Goal: Navigation & Orientation: Find specific page/section

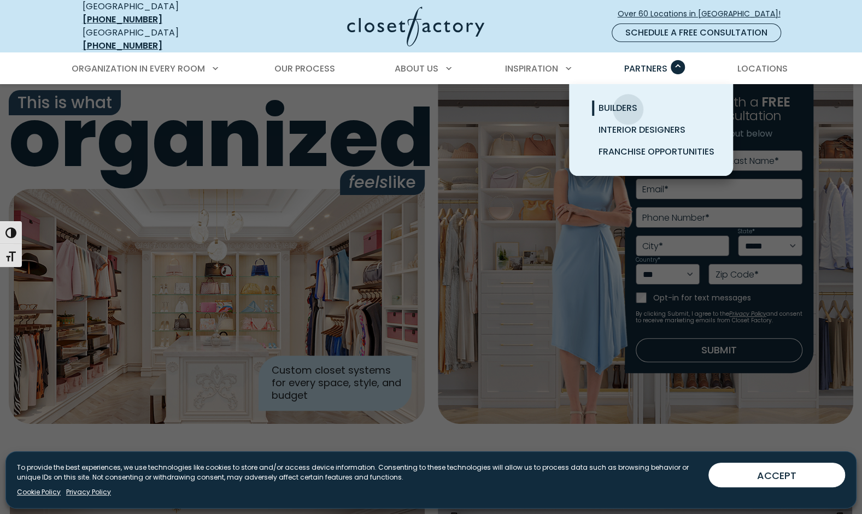
click at [628, 102] on span "Builders" at bounding box center [617, 108] width 39 height 13
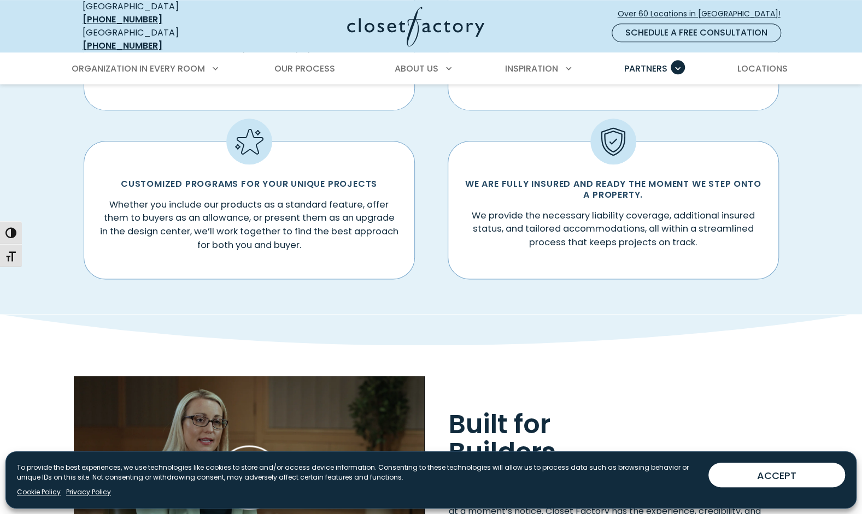
scroll to position [765, 0]
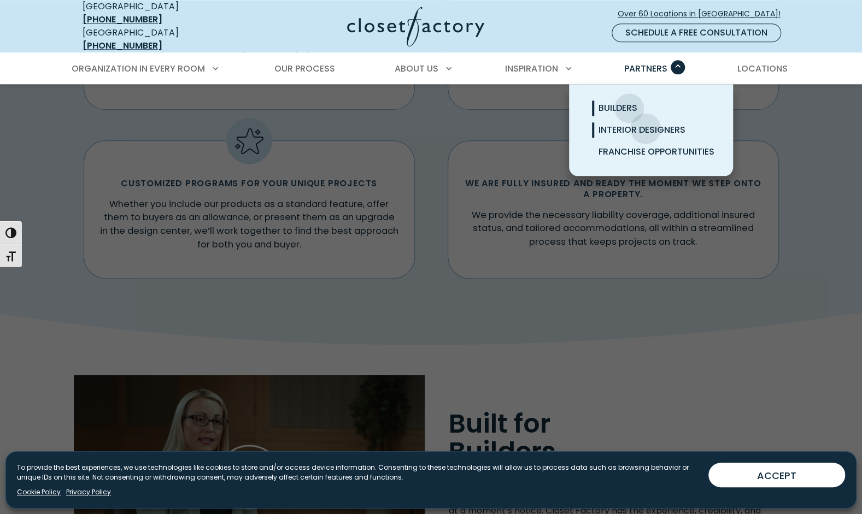
click at [645, 124] on span "Interior Designers" at bounding box center [641, 130] width 87 height 13
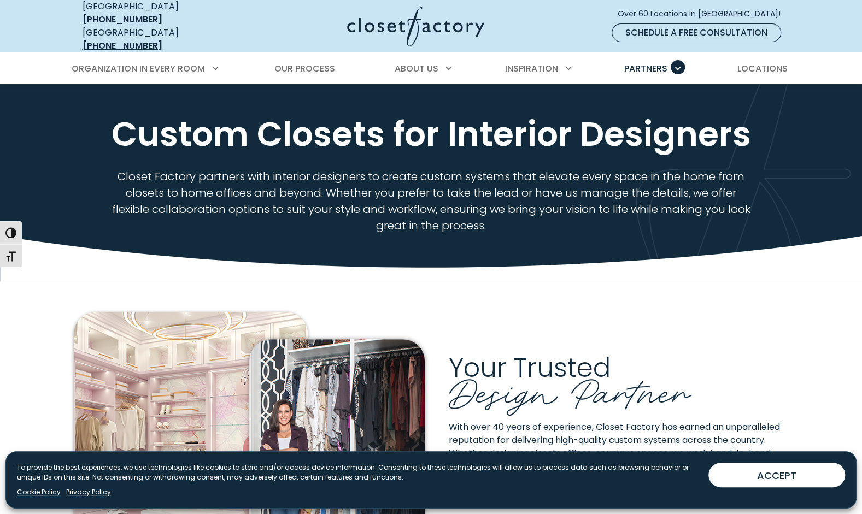
scroll to position [2, 0]
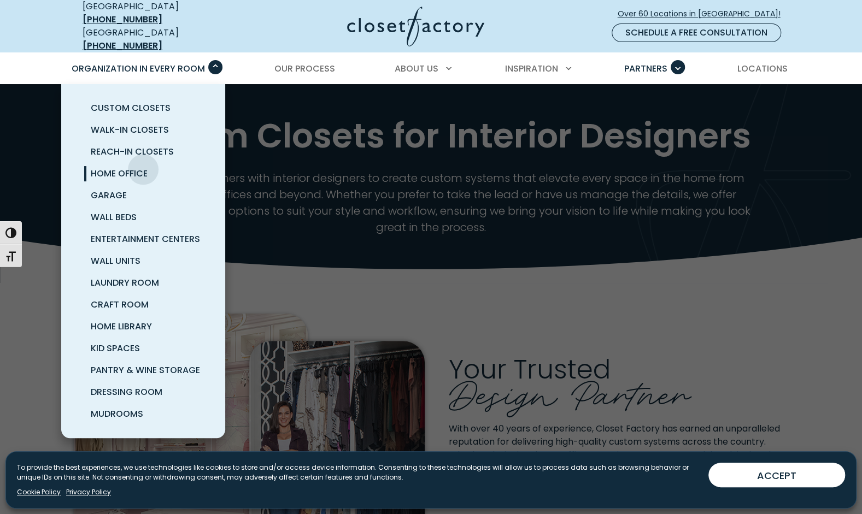
click at [143, 167] on span "Home Office" at bounding box center [119, 173] width 57 height 13
